Goal: Task Accomplishment & Management: Manage account settings

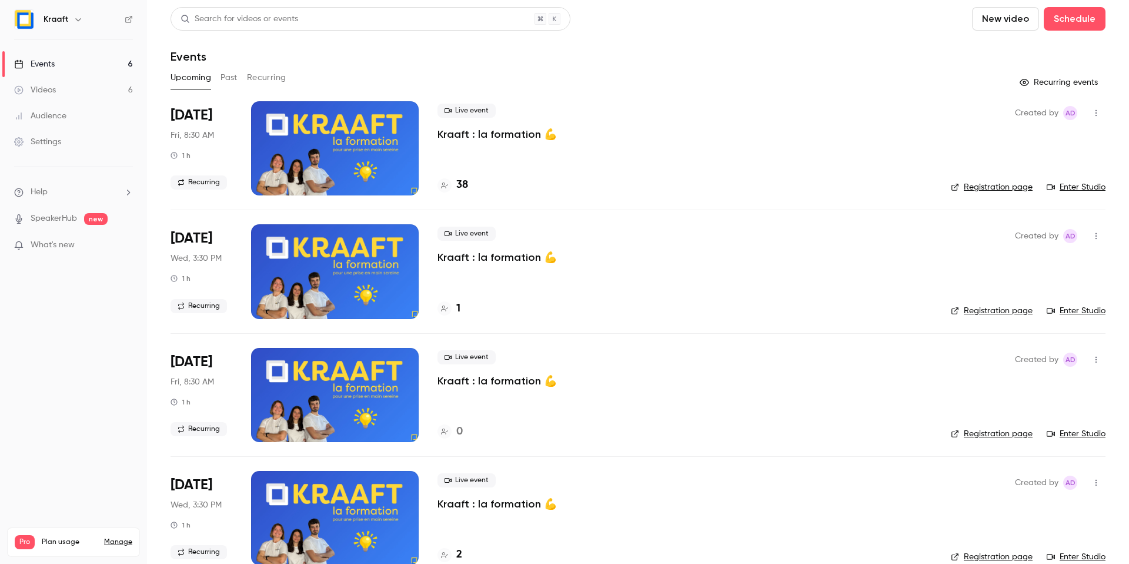
click at [1064, 184] on link "Enter Studio" at bounding box center [1076, 187] width 59 height 12
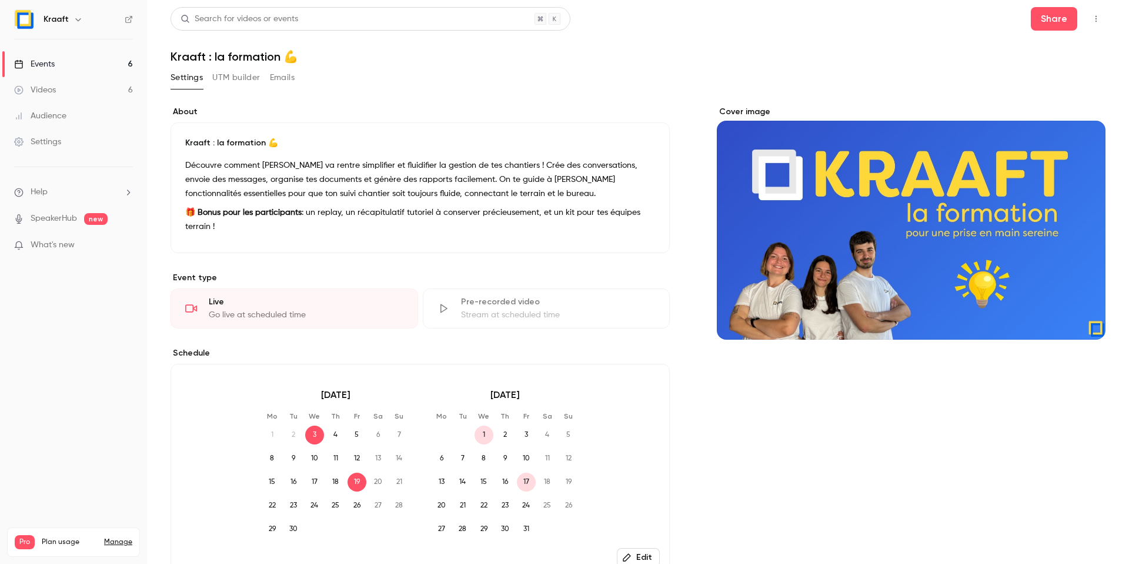
click at [101, 72] on link "Events 6" at bounding box center [73, 64] width 147 height 26
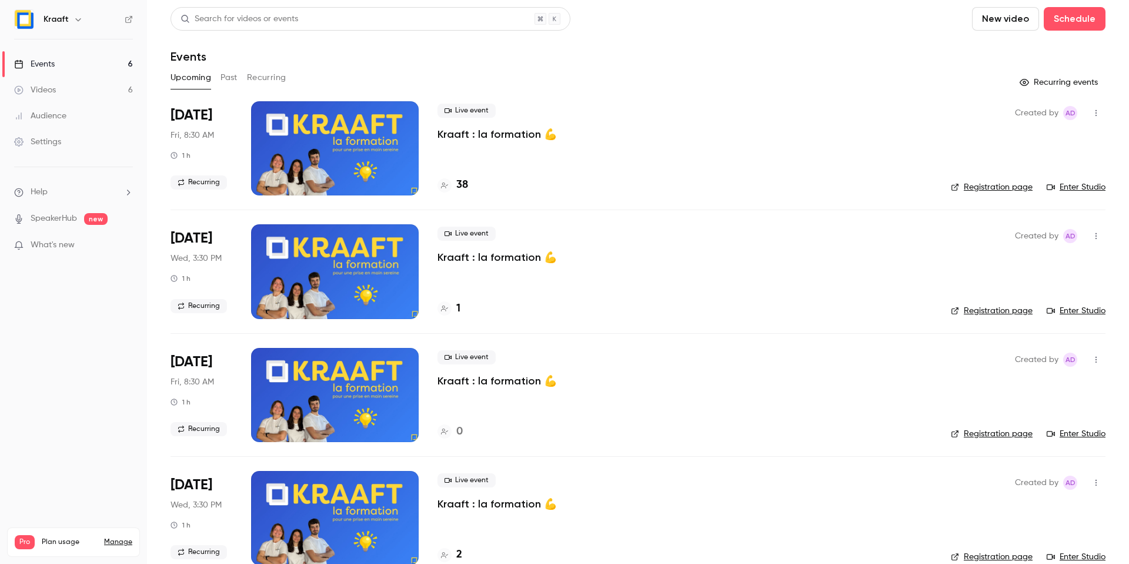
click at [511, 133] on p "Kraaft : la formation 💪" at bounding box center [497, 134] width 119 height 14
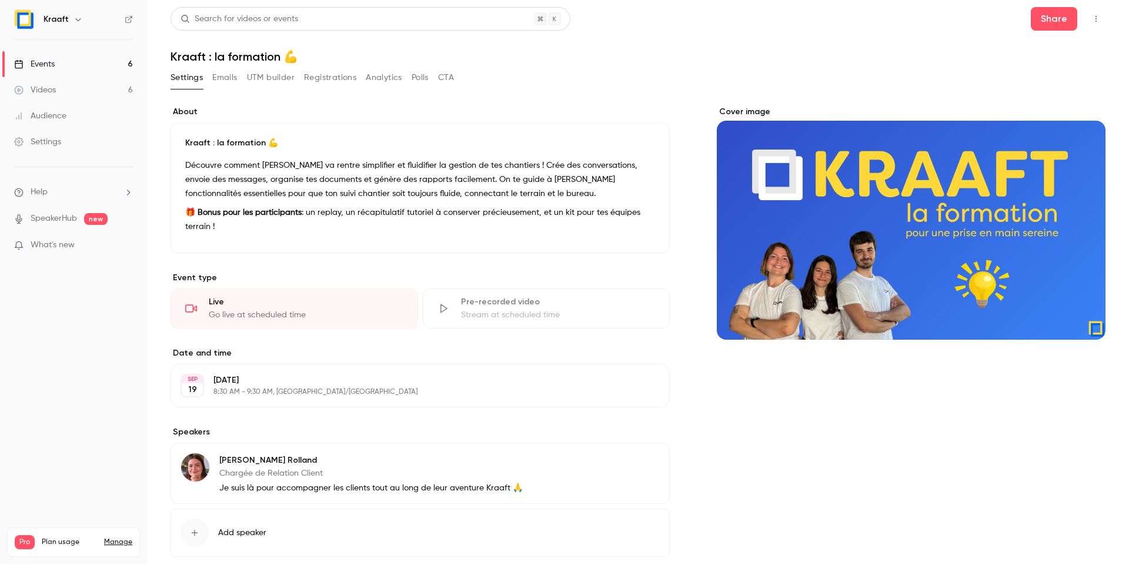
click at [319, 77] on button "Registrations" at bounding box center [330, 77] width 52 height 19
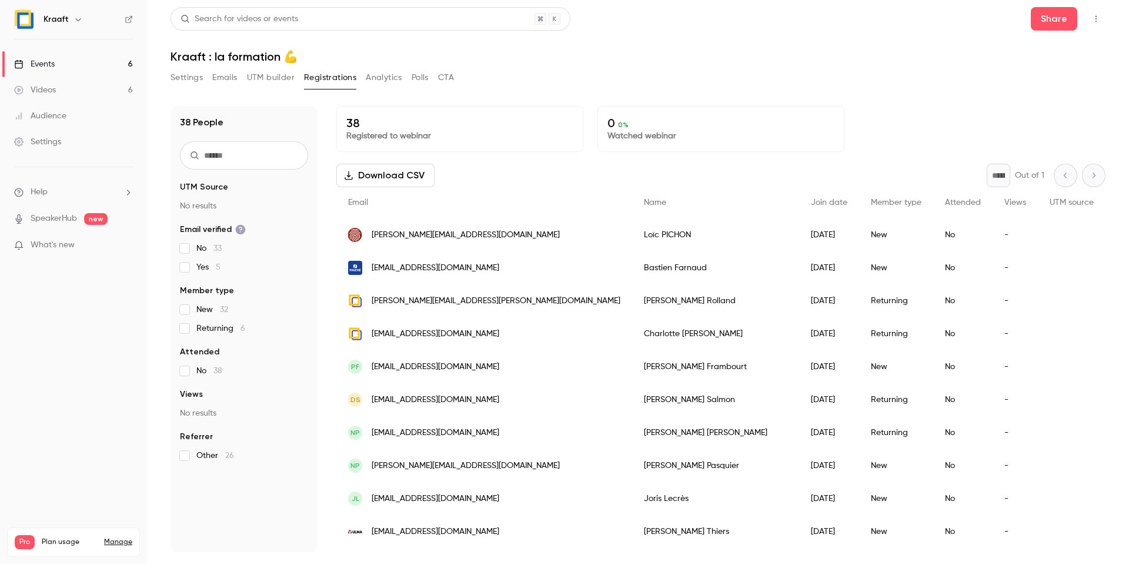
click at [262, 154] on input "text" at bounding box center [244, 155] width 128 height 28
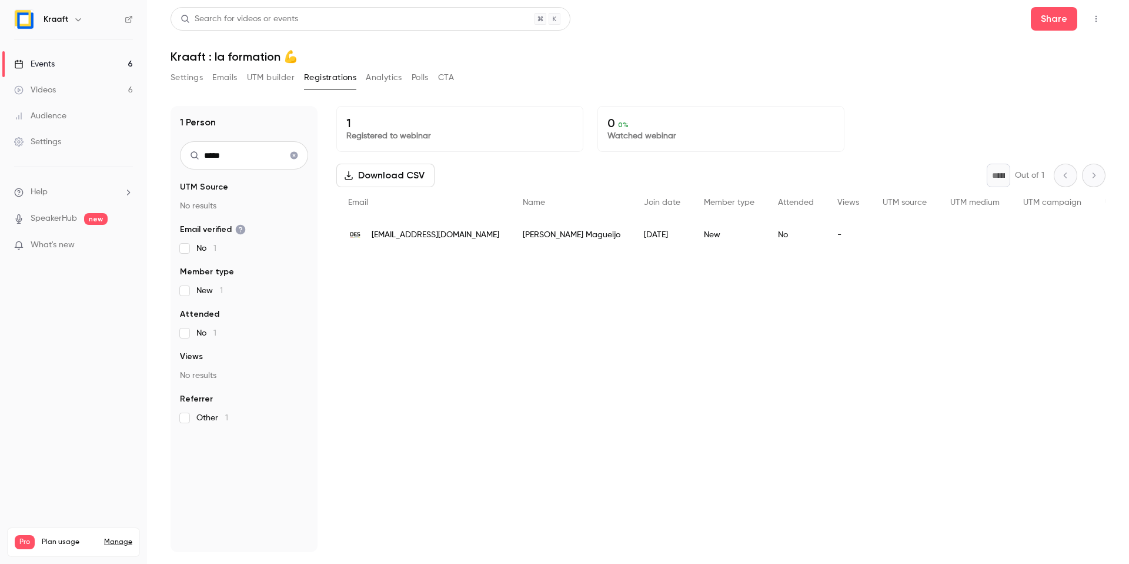
type input "*****"
drag, startPoint x: 469, startPoint y: 237, endPoint x: 363, endPoint y: 238, distance: 105.9
click at [363, 238] on div "[EMAIL_ADDRESS][DOMAIN_NAME]" at bounding box center [423, 234] width 175 height 33
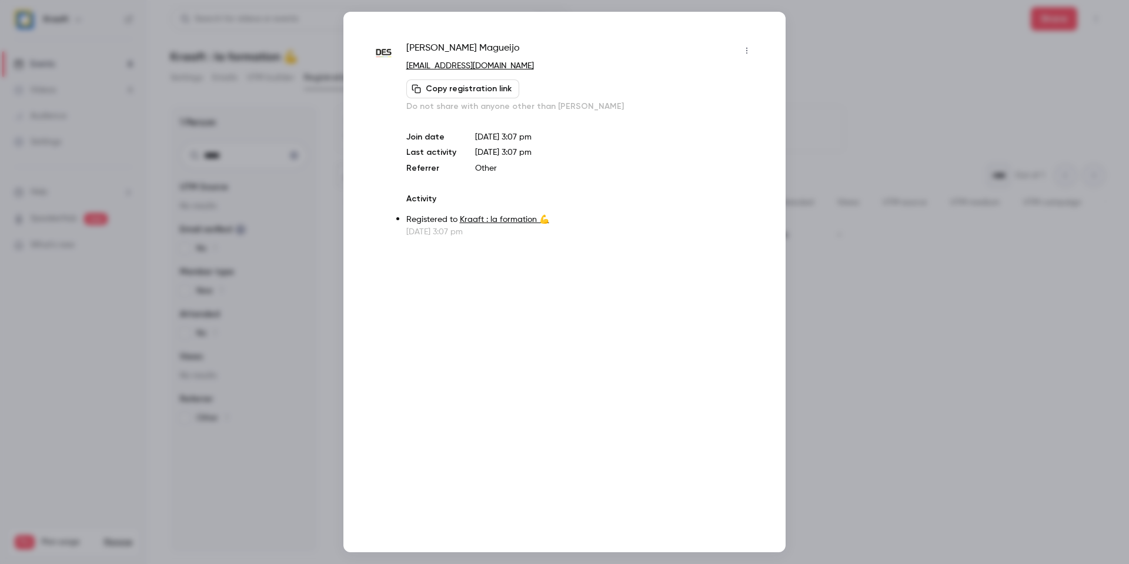
click at [520, 64] on p "[EMAIL_ADDRESS][DOMAIN_NAME]" at bounding box center [581, 66] width 350 height 12
drag, startPoint x: 514, startPoint y: 64, endPoint x: 402, endPoint y: 64, distance: 111.8
click at [402, 64] on div "[PERSON_NAME] [EMAIL_ADDRESS][DOMAIN_NAME] Copy registration link Do not share …" at bounding box center [565, 139] width 384 height 196
copy link "[EMAIL_ADDRESS][DOMAIN_NAME]"
click at [324, 122] on div at bounding box center [564, 282] width 1129 height 564
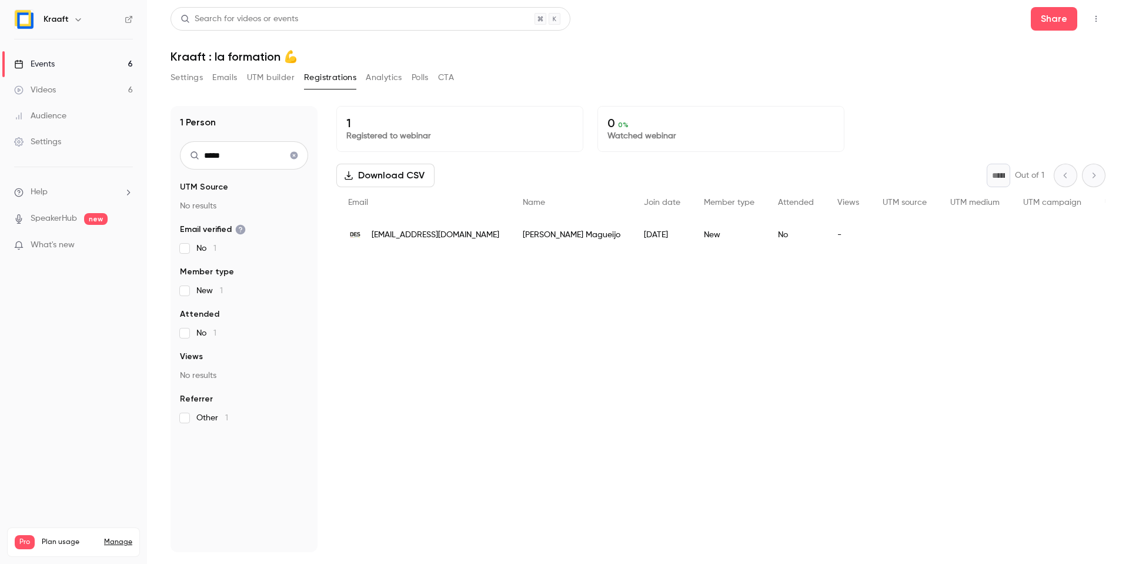
click at [295, 154] on icon "Clear search" at bounding box center [295, 156] width 8 height 8
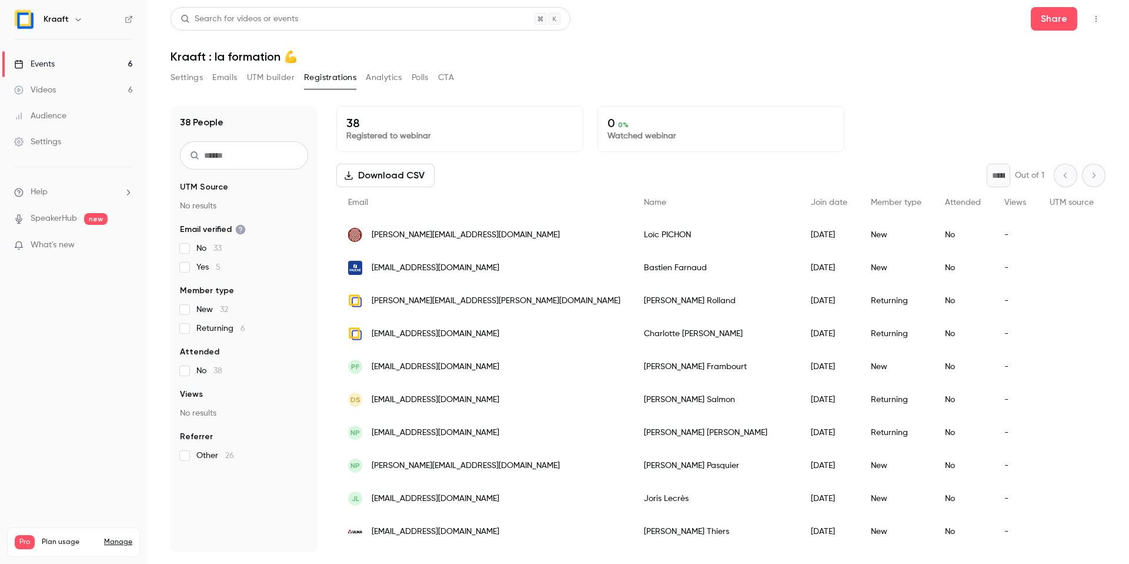
click at [285, 156] on input "text" at bounding box center [244, 155] width 128 height 28
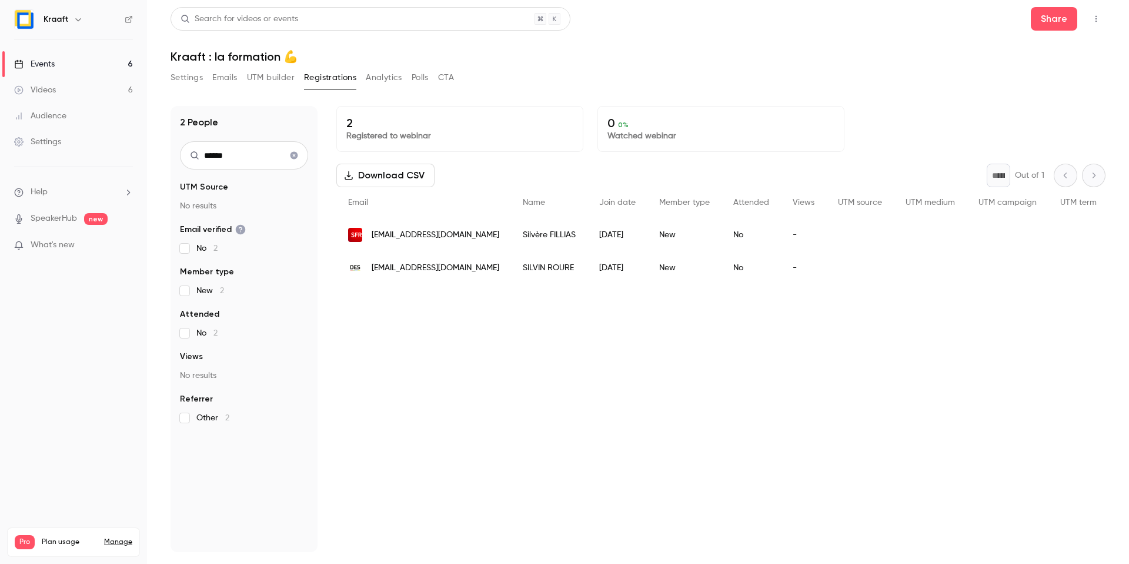
type input "******"
drag, startPoint x: 515, startPoint y: 234, endPoint x: 370, endPoint y: 236, distance: 145.3
click at [370, 236] on div "[EMAIL_ADDRESS][DOMAIN_NAME]" at bounding box center [423, 234] width 175 height 33
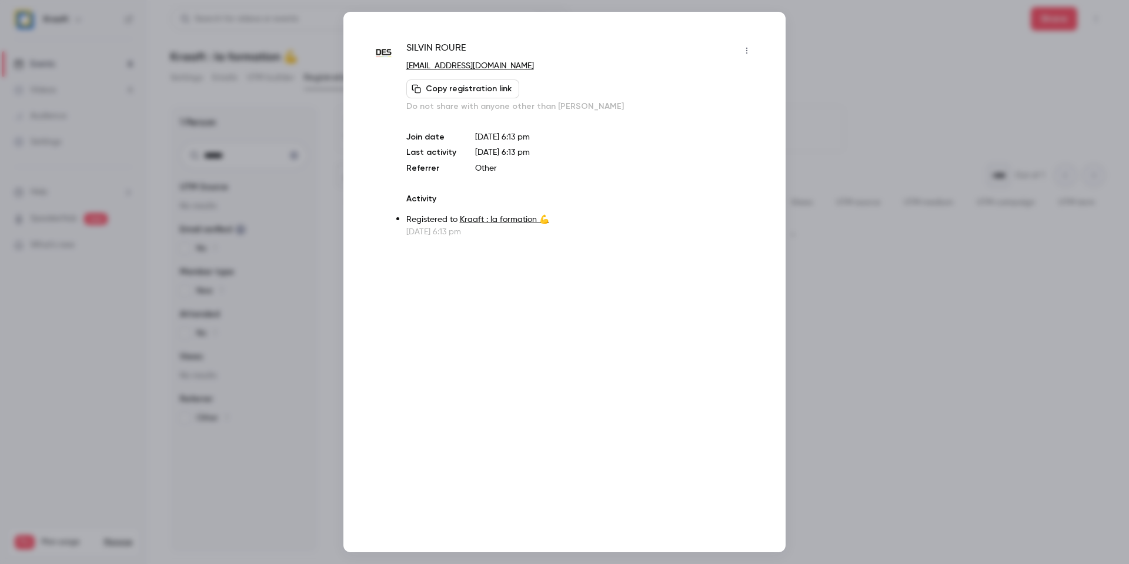
drag, startPoint x: 553, startPoint y: 59, endPoint x: 574, endPoint y: 63, distance: 21.0
click at [574, 63] on div "[PERSON_NAME] [EMAIL_ADDRESS][DOMAIN_NAME] Copy registration link Do not share …" at bounding box center [581, 76] width 350 height 71
copy div "[EMAIL_ADDRESS][DOMAIN_NAME]"
click at [473, 38] on div "[PERSON_NAME] [EMAIL_ADDRESS][DOMAIN_NAME] Copy registration link Do not share …" at bounding box center [565, 282] width 442 height 540
click at [327, 128] on div at bounding box center [564, 282] width 1129 height 564
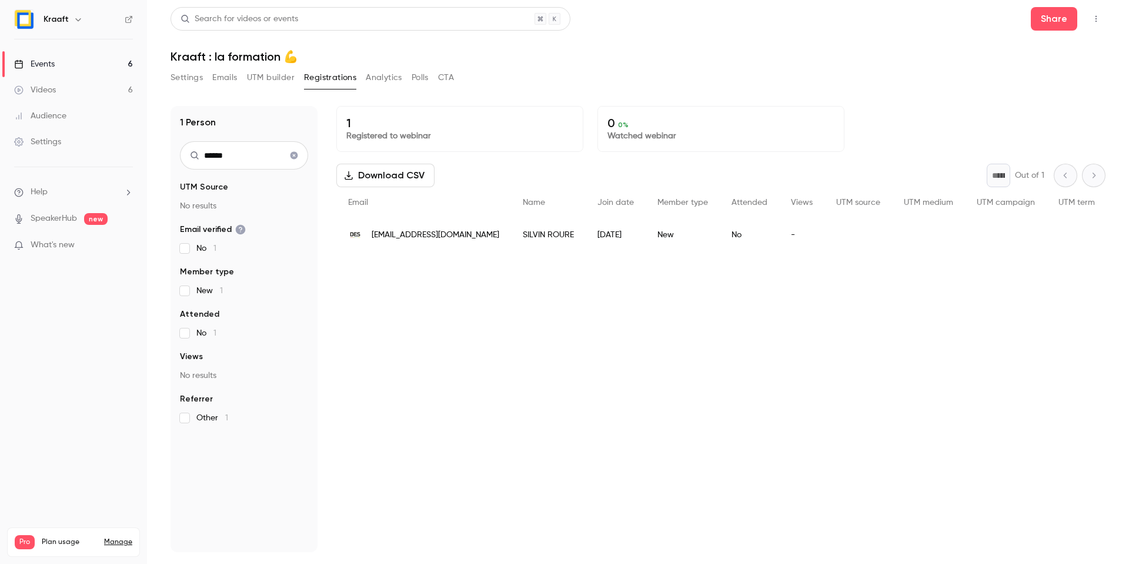
click at [282, 22] on div "Search for videos or events" at bounding box center [240, 19] width 118 height 12
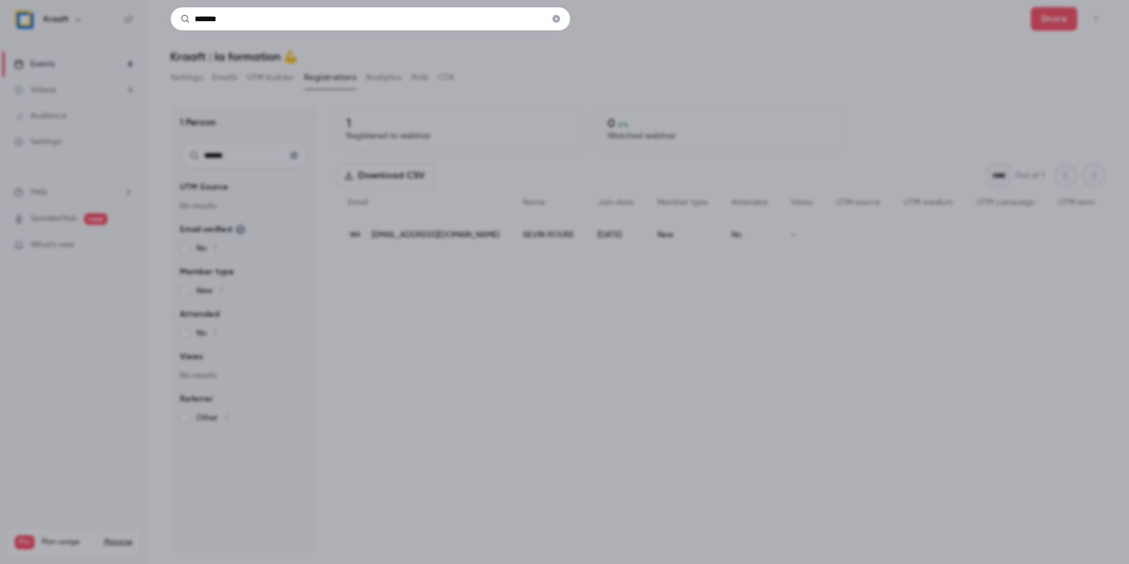
type input "*******"
click at [341, 98] on div "*******" at bounding box center [564, 282] width 1129 height 564
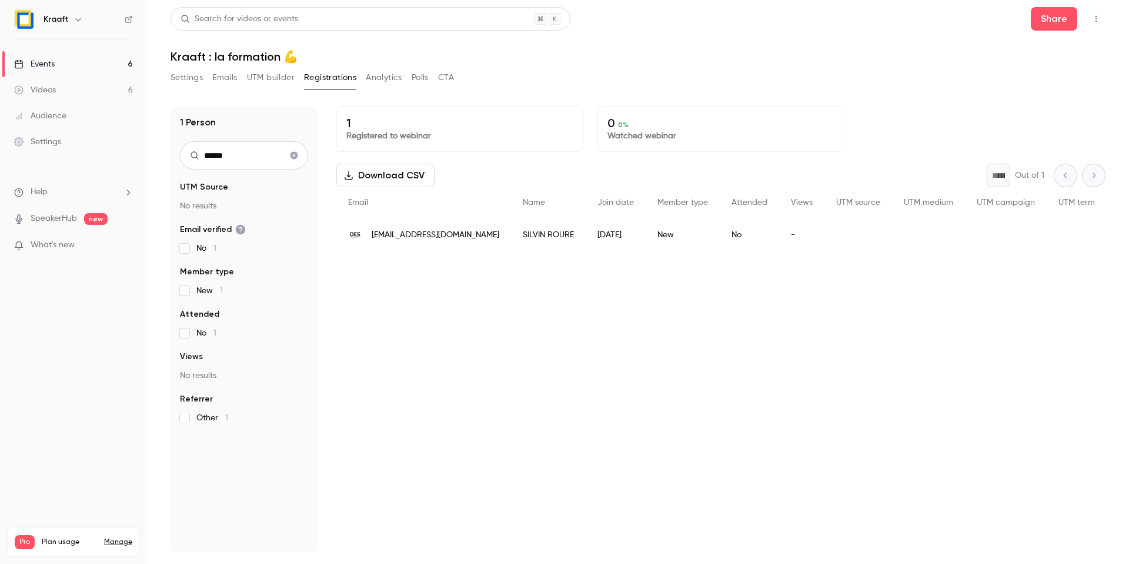
click at [256, 162] on input "******" at bounding box center [244, 155] width 128 height 28
drag, startPoint x: 252, startPoint y: 161, endPoint x: 124, endPoint y: 150, distance: 129.3
click at [124, 150] on div "Kraaft Events 6 Videos 6 Audience Settings Help SpeakerHub new What's new Pro P…" at bounding box center [564, 282] width 1129 height 564
paste input "*"
type input "*******"
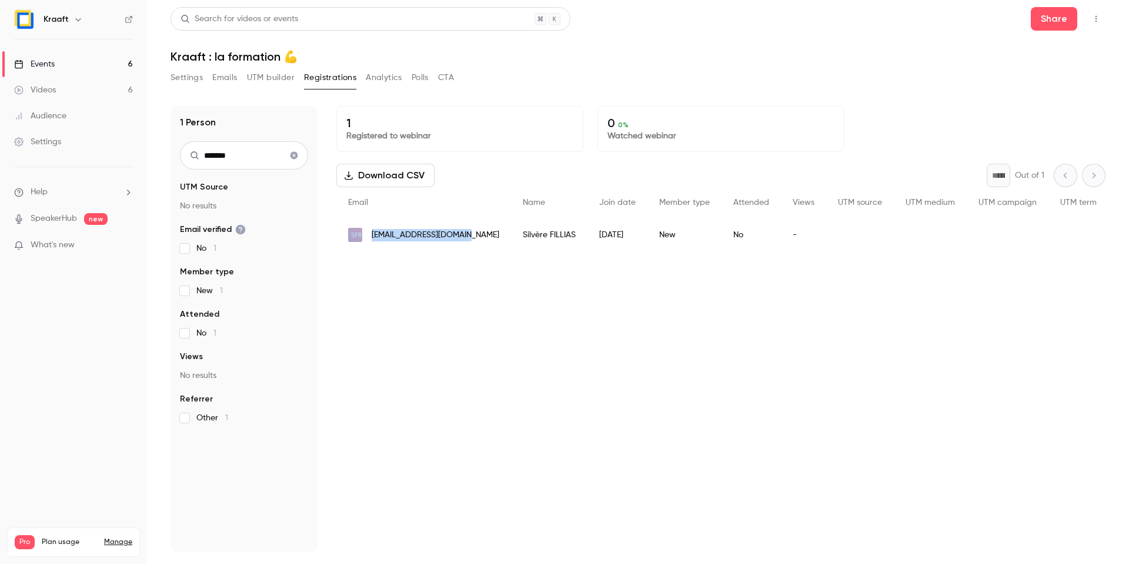
drag, startPoint x: 448, startPoint y: 236, endPoint x: 362, endPoint y: 234, distance: 85.9
click at [362, 234] on div "[EMAIL_ADDRESS][DOMAIN_NAME]" at bounding box center [423, 234] width 175 height 33
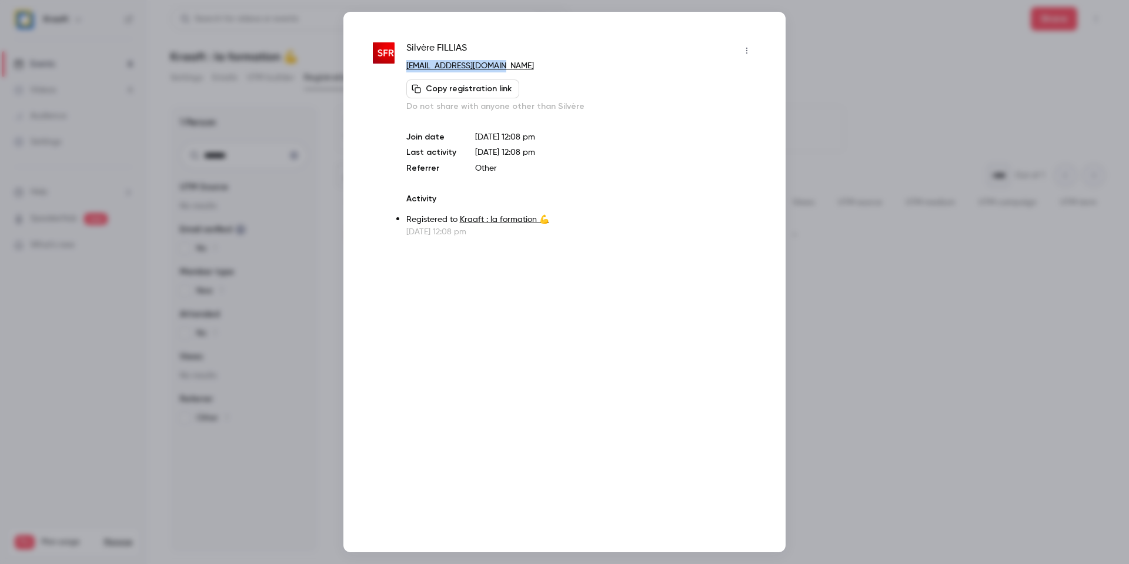
drag, startPoint x: 454, startPoint y: 67, endPoint x: 512, endPoint y: 69, distance: 58.9
click at [512, 69] on div "Silvère FILLIAS [EMAIL_ADDRESS][DOMAIN_NAME] Copy registration link Do not shar…" at bounding box center [581, 76] width 350 height 71
copy div "[EMAIL_ADDRESS][DOMAIN_NAME]"
drag, startPoint x: 359, startPoint y: 134, endPoint x: 354, endPoint y: 142, distance: 10.0
click at [358, 134] on div "Silvère FILLIAS [EMAIL_ADDRESS][DOMAIN_NAME] Copy registration link Do not shar…" at bounding box center [565, 282] width 442 height 540
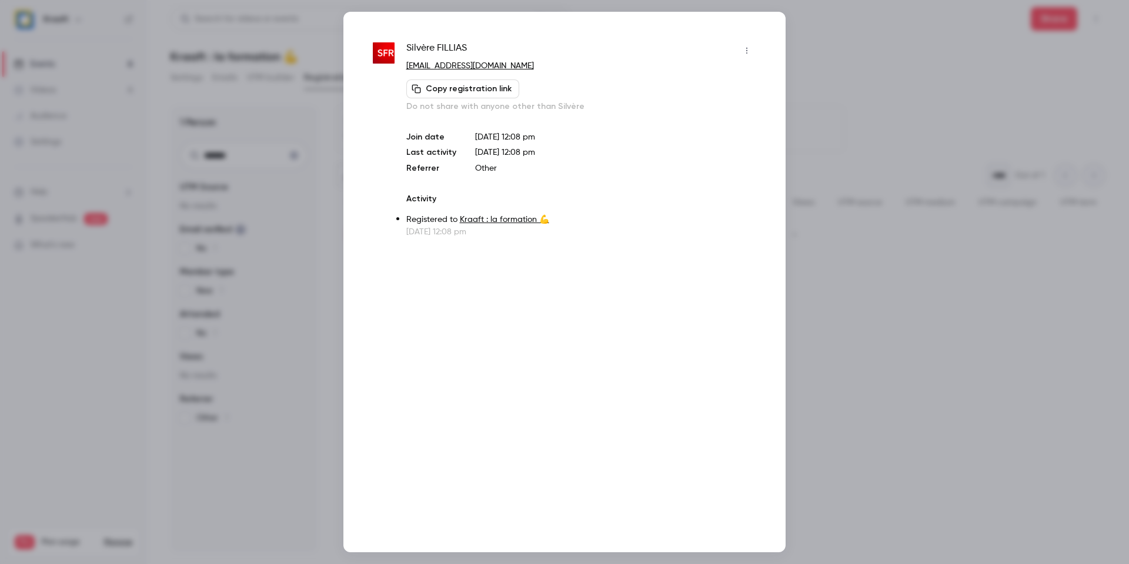
click at [295, 195] on div at bounding box center [564, 282] width 1129 height 564
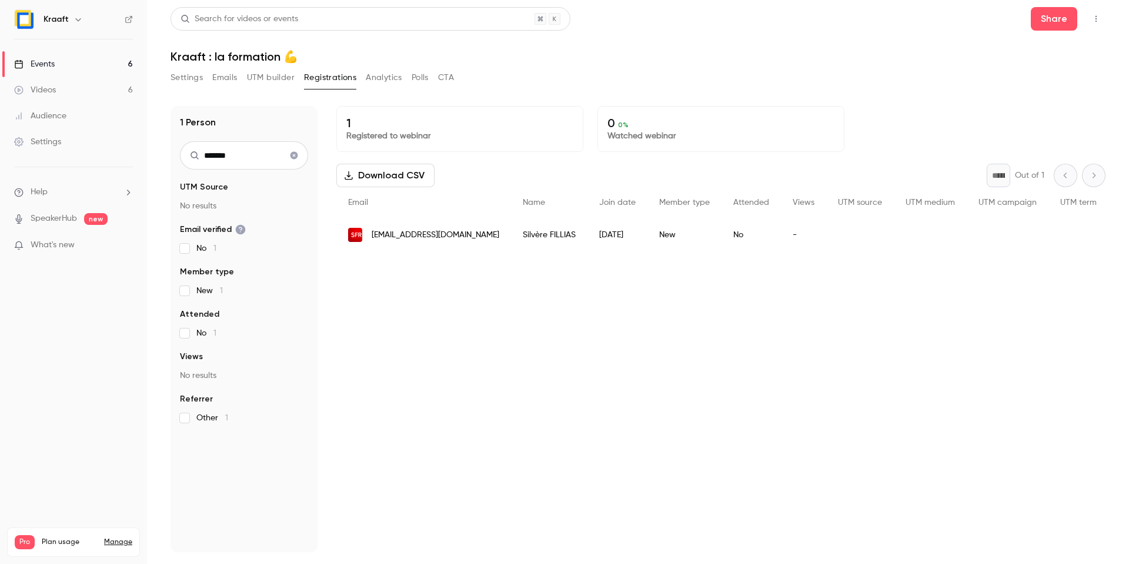
click at [292, 161] on button "Clear search" at bounding box center [294, 155] width 19 height 19
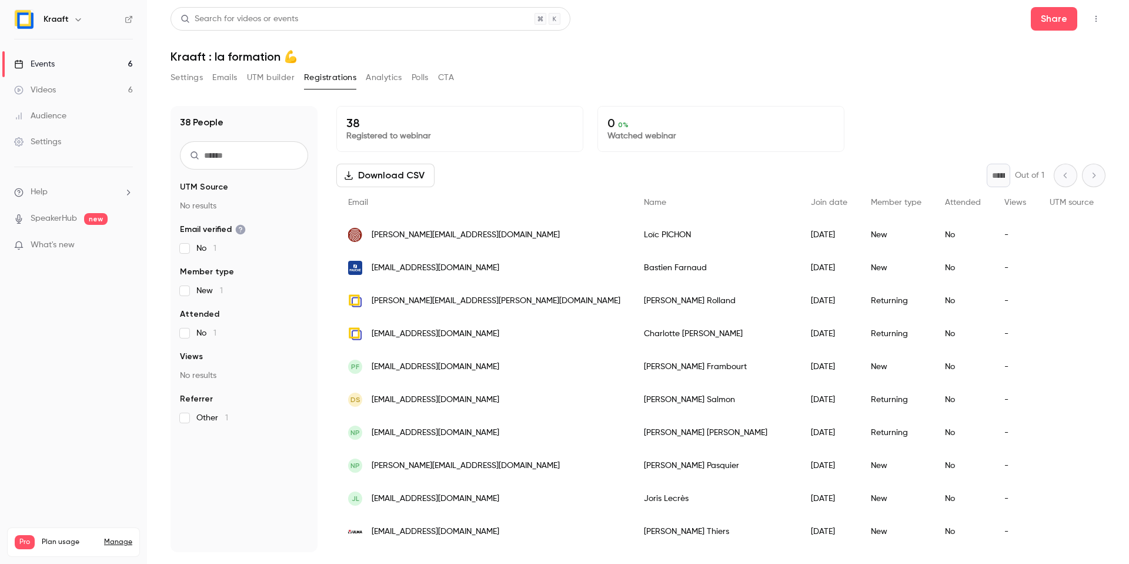
click at [279, 158] on input "text" at bounding box center [244, 155] width 128 height 28
paste input "********"
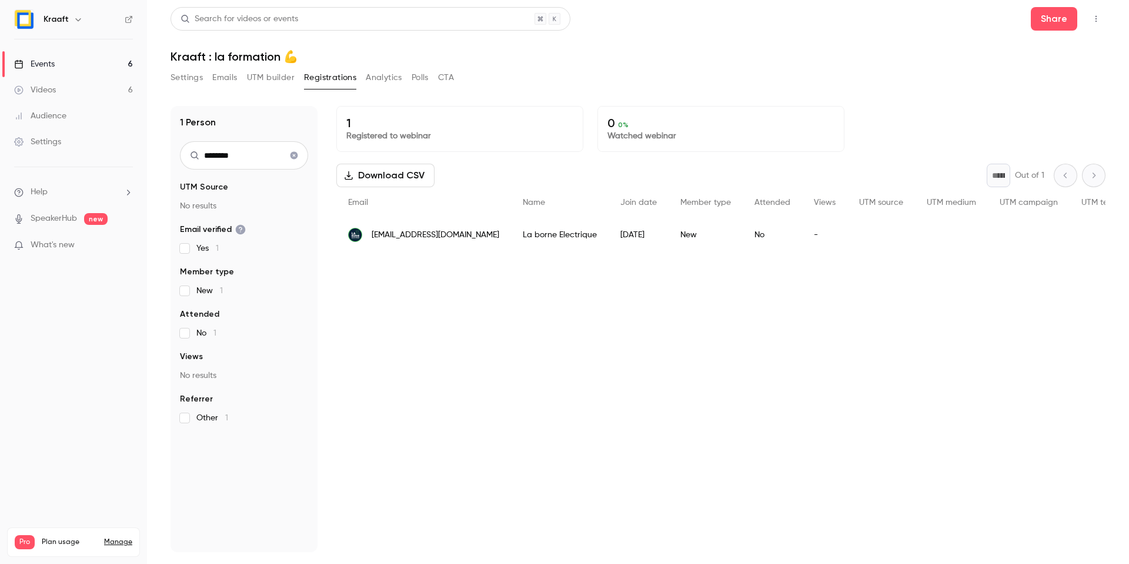
type input "********"
